Goal: Transaction & Acquisition: Book appointment/travel/reservation

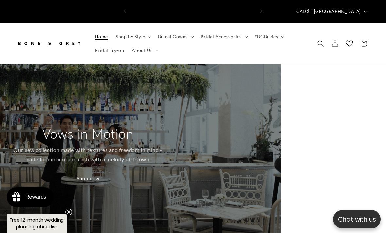
scroll to position [0, 250]
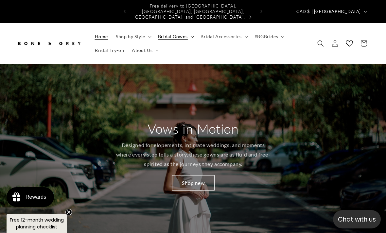
click at [188, 31] on summary "Bridal Gowns" at bounding box center [175, 37] width 42 height 14
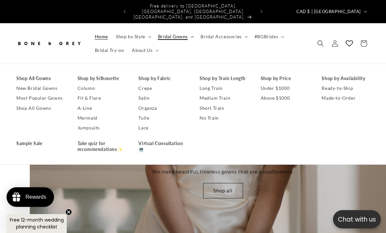
scroll to position [0, 771]
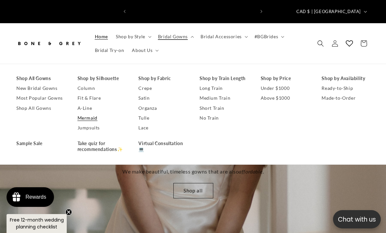
click at [94, 113] on link "Mermaid" at bounding box center [101, 118] width 48 height 10
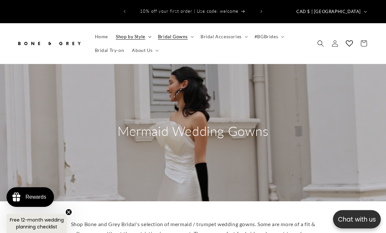
click at [147, 32] on summary "Shop by Style" at bounding box center [133, 37] width 42 height 14
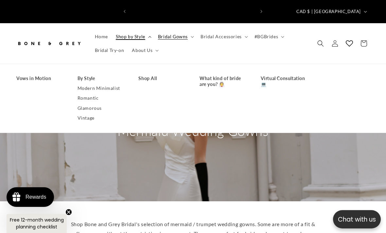
scroll to position [0, 125]
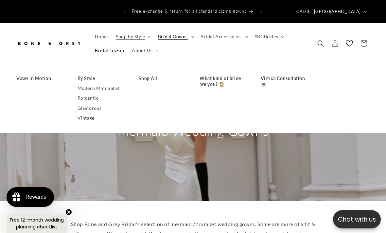
click at [116, 49] on link "Bridal Try-on" at bounding box center [109, 50] width 37 height 14
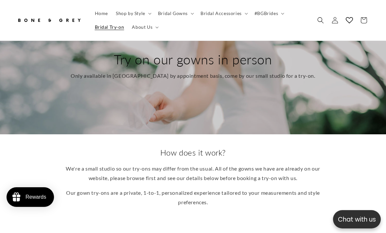
scroll to position [71, 0]
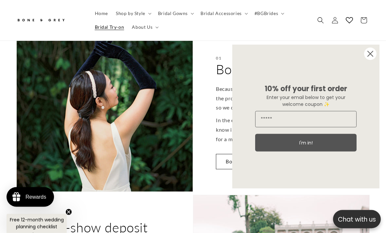
click at [364, 60] on circle "Close dialog" at bounding box center [370, 54] width 12 height 12
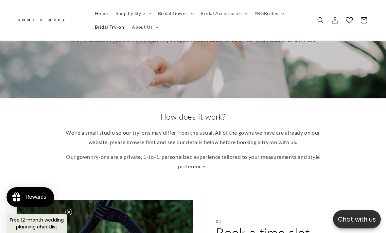
scroll to position [60, 0]
